Goal: Information Seeking & Learning: Learn about a topic

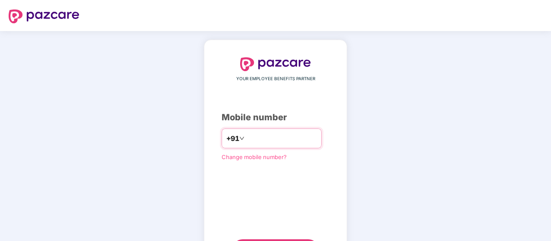
scroll to position [44, 0]
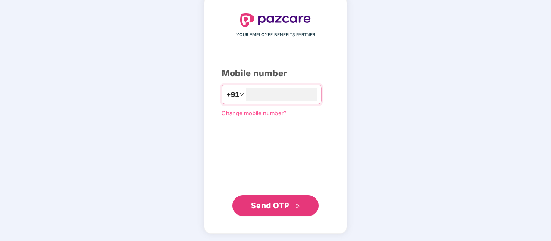
type input "**********"
click at [285, 202] on span "Send OTP" at bounding box center [270, 206] width 38 height 9
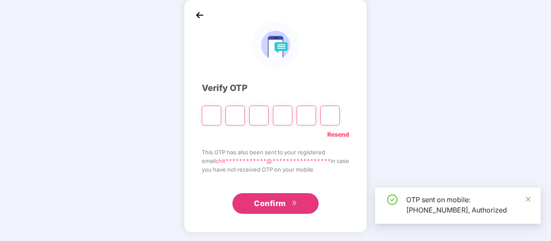
scroll to position [40, 0]
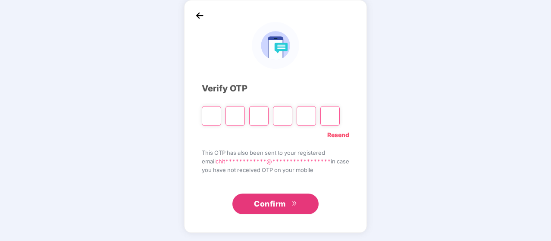
type input "*"
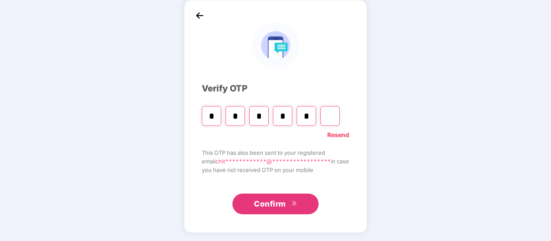
type input "*"
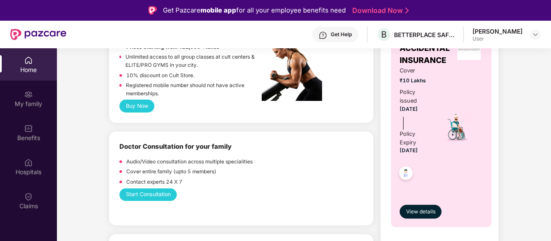
scroll to position [412, 0]
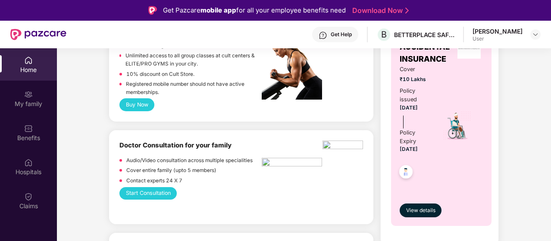
click at [404, 170] on img at bounding box center [406, 173] width 21 height 21
click at [421, 210] on span "View details" at bounding box center [420, 211] width 29 height 8
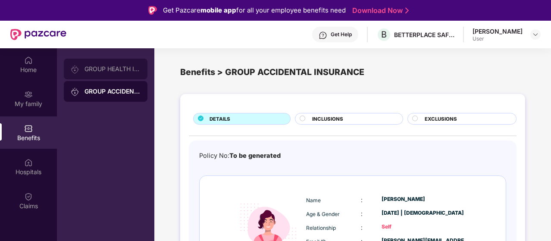
click at [110, 71] on div "GROUP HEALTH INSURANCE" at bounding box center [113, 69] width 56 height 7
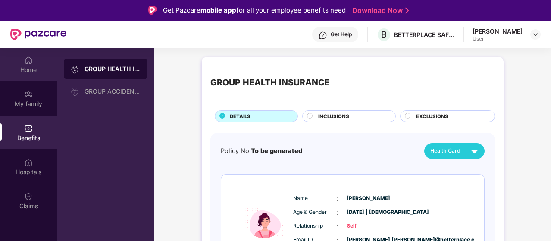
click at [36, 57] on div "Home" at bounding box center [28, 64] width 57 height 32
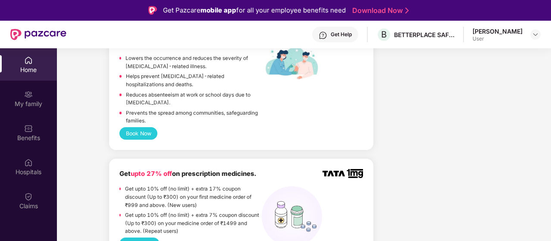
scroll to position [746, 0]
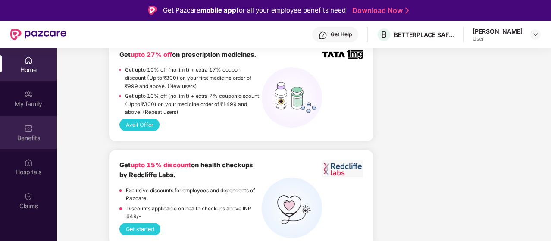
click at [29, 130] on img at bounding box center [28, 128] width 9 height 9
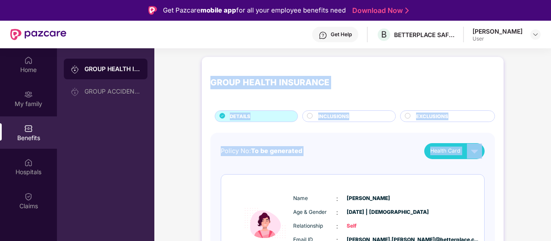
drag, startPoint x: 211, startPoint y: 81, endPoint x: 523, endPoint y: 144, distance: 318.7
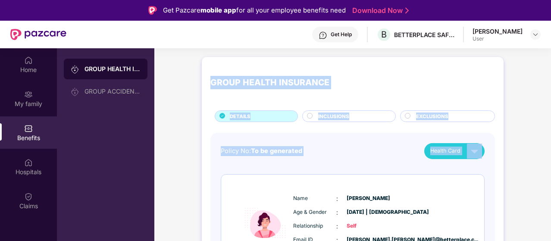
drag, startPoint x: 210, startPoint y: 82, endPoint x: 520, endPoint y: 155, distance: 318.6
click at [354, 68] on div "GROUP HEALTH INSURANCE" at bounding box center [353, 83] width 285 height 35
drag, startPoint x: 208, startPoint y: 77, endPoint x: 544, endPoint y: 154, distance: 344.3
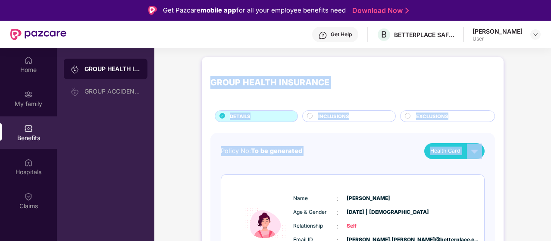
drag, startPoint x: 207, startPoint y: 76, endPoint x: 531, endPoint y: 159, distance: 334.2
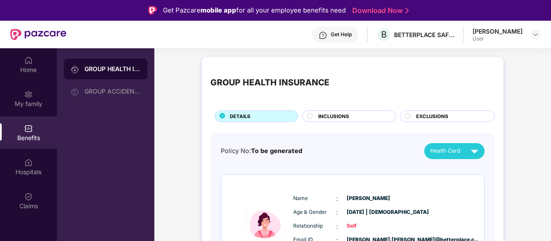
drag, startPoint x: 206, startPoint y: 76, endPoint x: 175, endPoint y: 87, distance: 33.3
